Goal: Check status: Check status

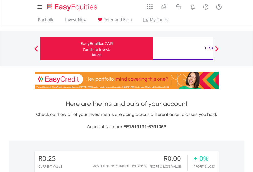
scroll to position [49, 80]
click at [83, 48] on div "Funds to invest:" at bounding box center [96, 49] width 27 height 5
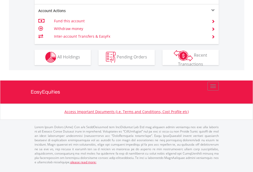
scroll to position [478, 0]
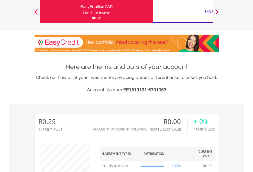
click at [183, 12] on div "TFSA" at bounding box center [209, 11] width 107 height 7
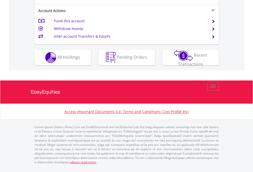
scroll to position [480, 0]
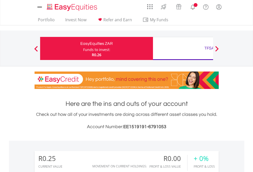
scroll to position [380, 0]
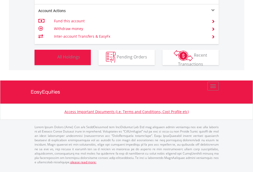
click at [57, 60] on span "All Holdings" at bounding box center [68, 57] width 23 height 6
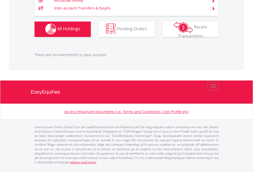
scroll to position [506, 0]
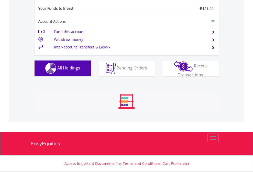
scroll to position [49, 80]
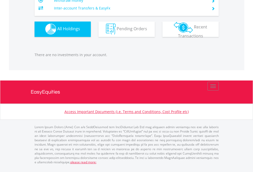
scroll to position [49, 80]
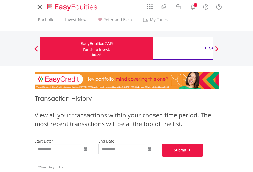
click at [203, 156] on button "Submit" at bounding box center [182, 149] width 40 height 13
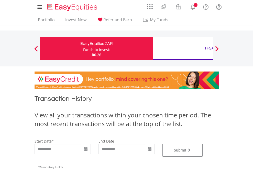
click at [183, 48] on div "TFSA" at bounding box center [209, 47] width 107 height 7
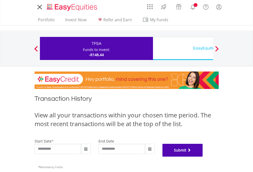
click at [203, 156] on button "Submit" at bounding box center [182, 149] width 40 height 13
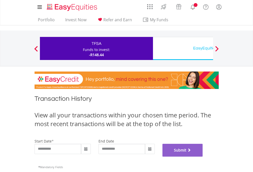
scroll to position [207, 0]
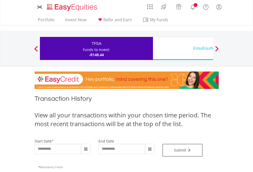
click at [183, 48] on div "EasyEquities USD" at bounding box center [209, 47] width 107 height 7
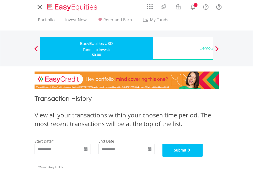
click at [203, 156] on button "Submit" at bounding box center [182, 149] width 40 height 13
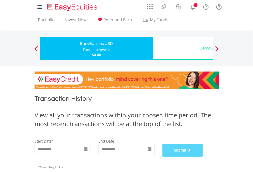
scroll to position [207, 0]
